Goal: Information Seeking & Learning: Learn about a topic

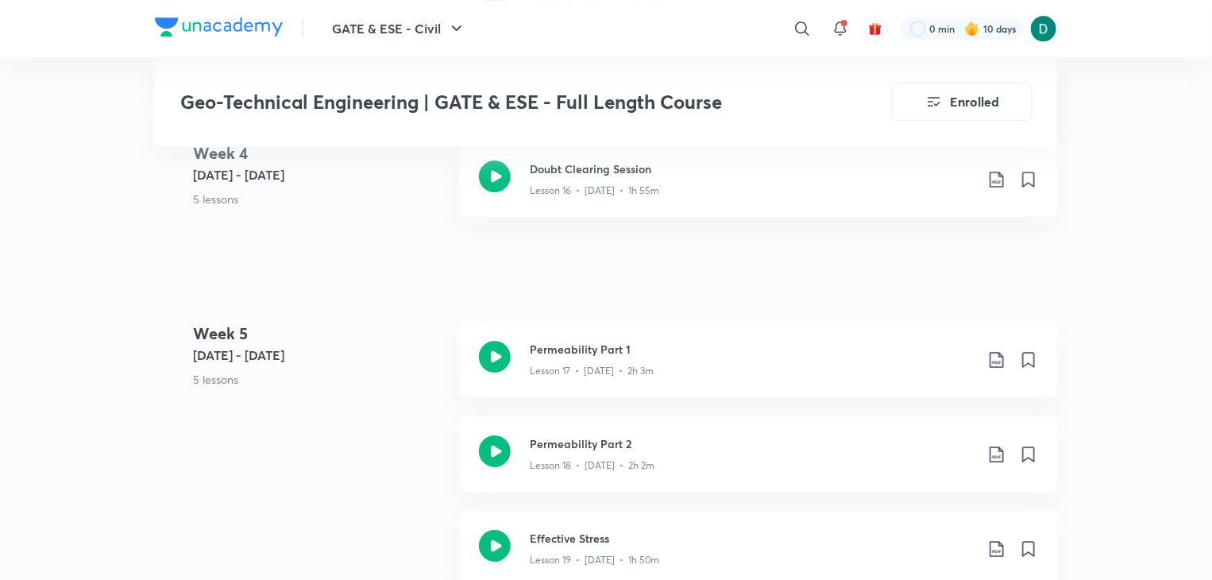
scroll to position [2574, 0]
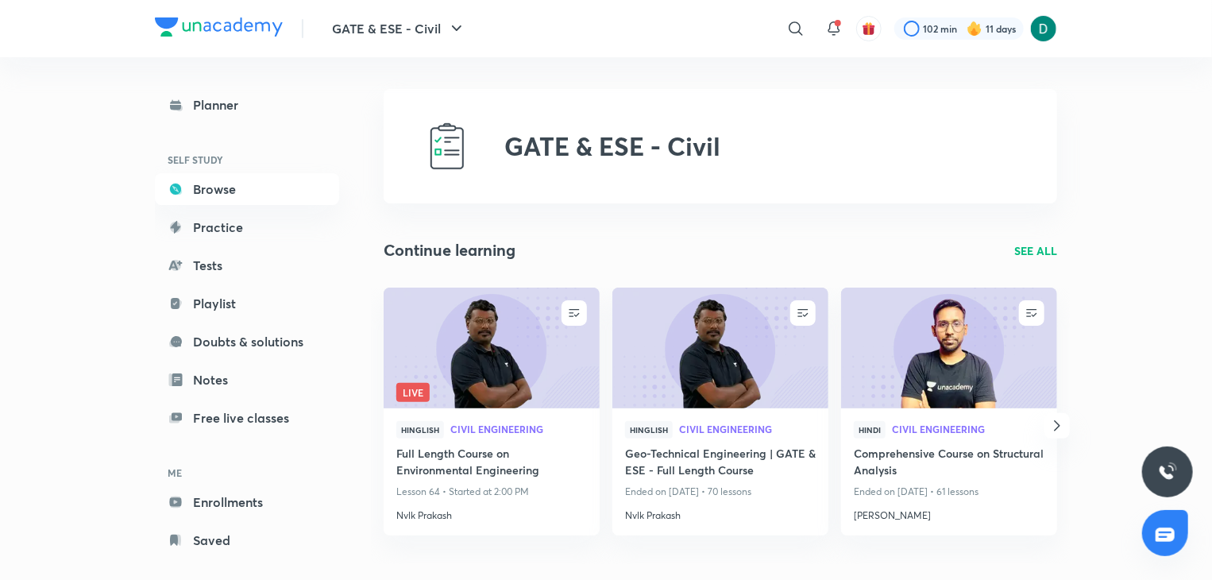
click at [1042, 249] on p "SEE ALL" at bounding box center [1036, 250] width 43 height 17
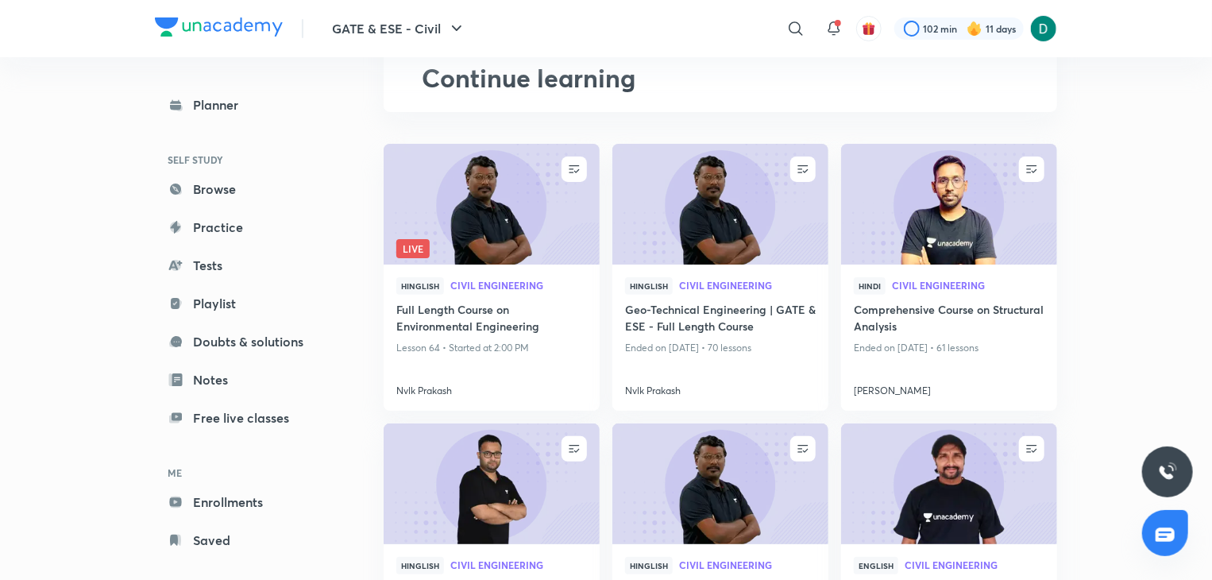
scroll to position [254, 0]
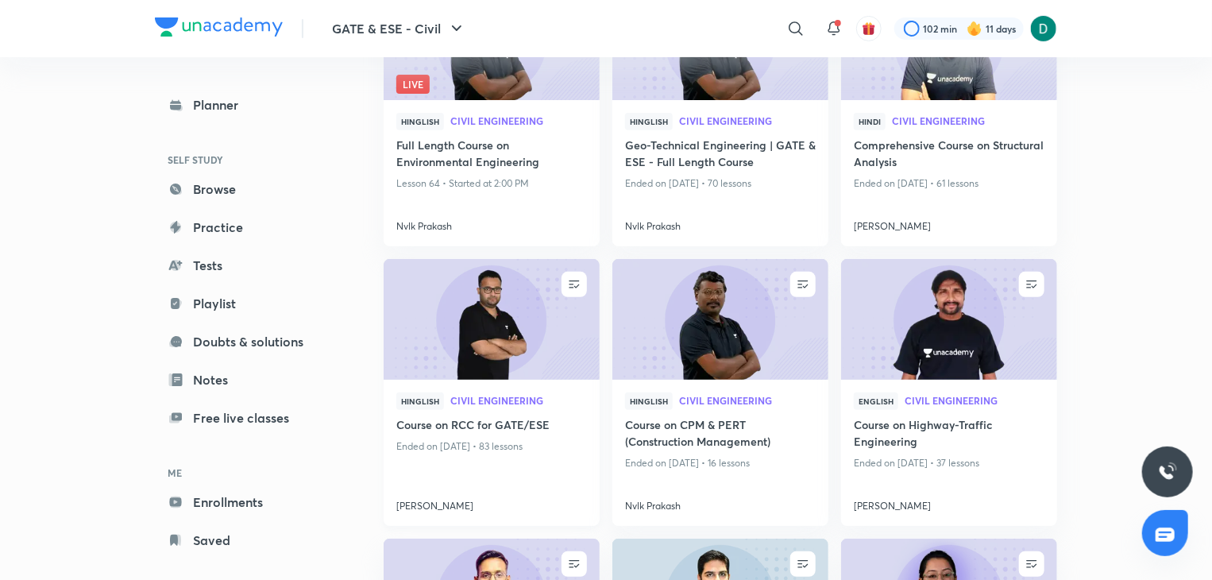
click at [482, 342] on img at bounding box center [491, 319] width 220 height 123
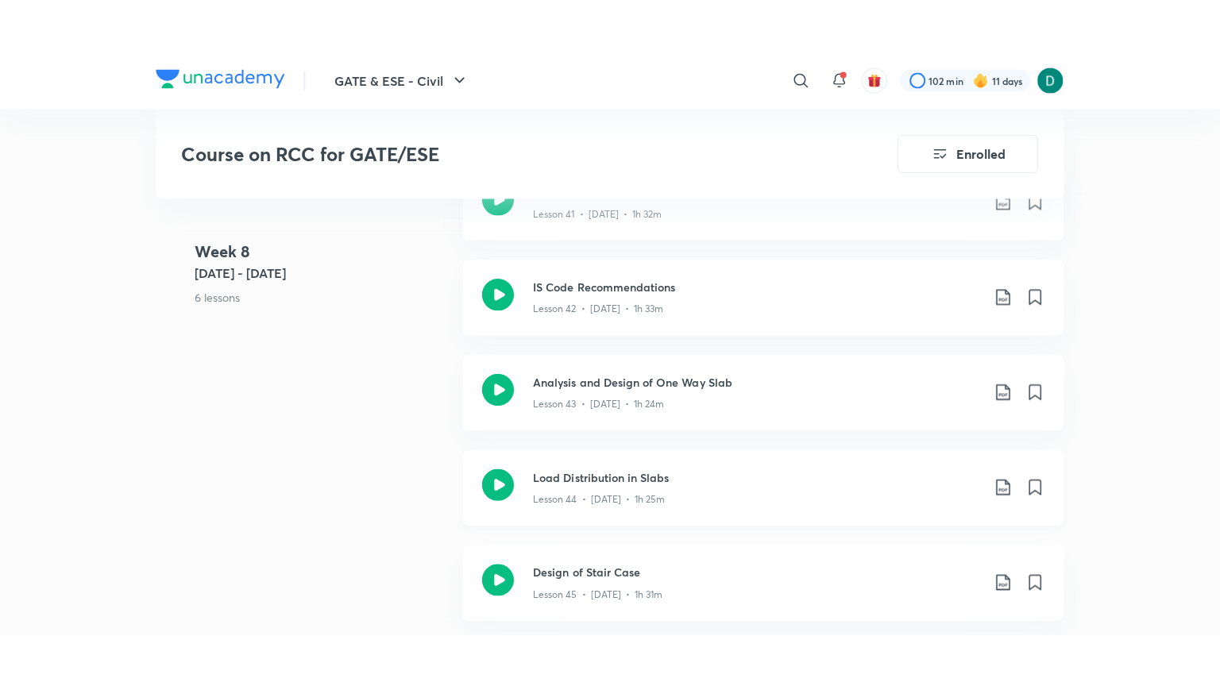
scroll to position [5371, 0]
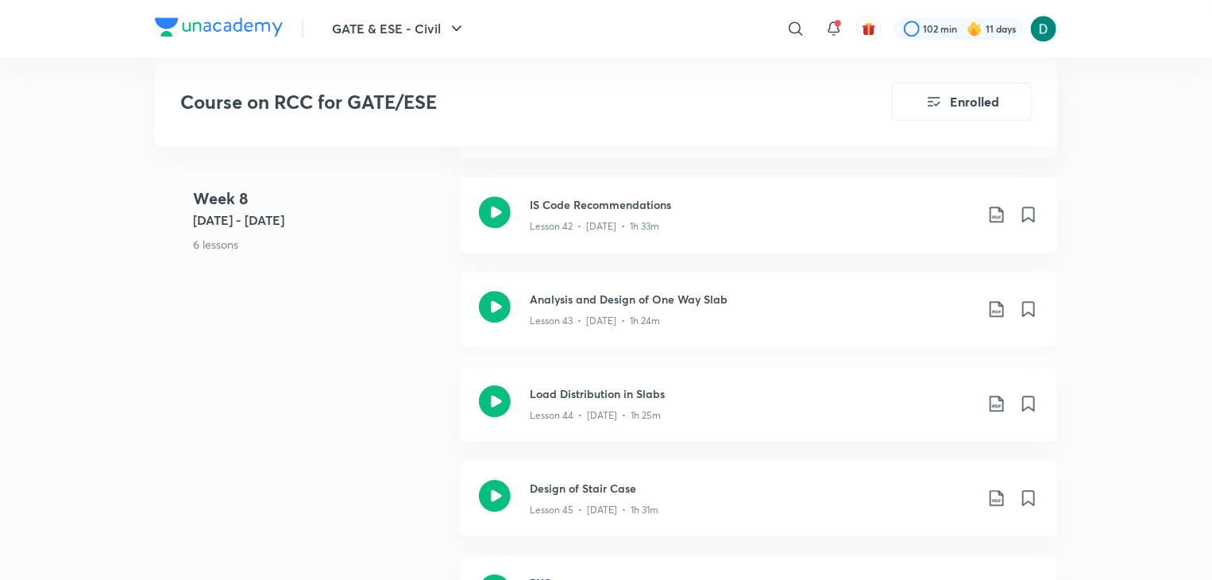
click at [662, 299] on h3 "Analysis and Design of One Way Slab" at bounding box center [752, 299] width 445 height 17
